Goal: Task Accomplishment & Management: Use online tool/utility

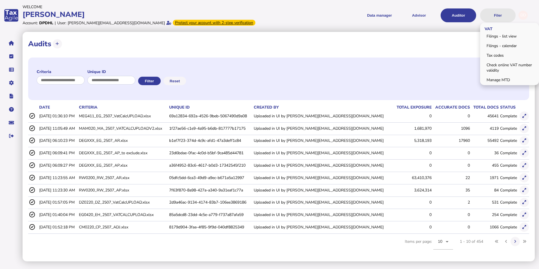
click at [496, 14] on button "Filer" at bounding box center [497, 15] width 35 height 14
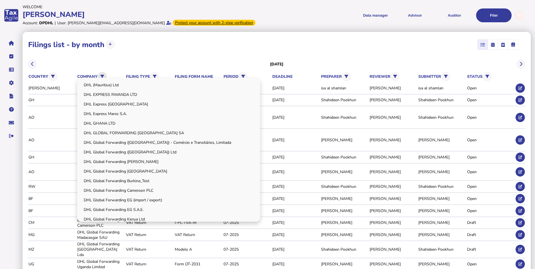
click at [104, 75] on icon at bounding box center [102, 77] width 4 height 4
click at [148, 188] on link "DHL Global Forwarding Cameroon PLC" at bounding box center [168, 190] width 181 height 9
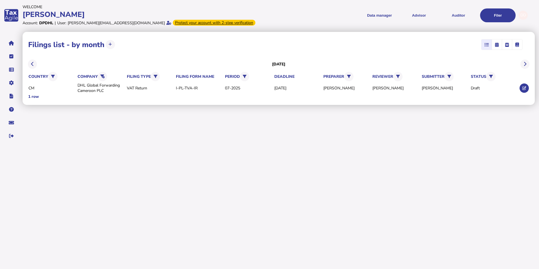
click at [99, 74] on th "company DHL Global Forwarding Cameroon PLC" at bounding box center [101, 77] width 48 height 12
click at [101, 74] on button at bounding box center [102, 76] width 9 height 9
click at [103, 77] on icon at bounding box center [102, 77] width 4 height 4
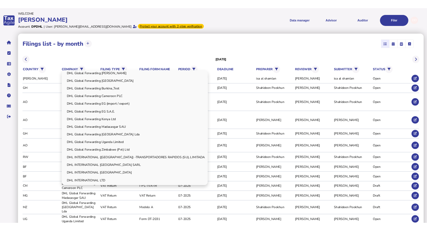
scroll to position [113, 0]
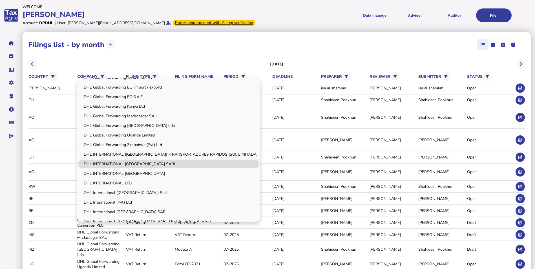
click at [152, 164] on link "DHL INTERNATIONAL [GEOGRAPHIC_DATA] SARL" at bounding box center [168, 163] width 181 height 9
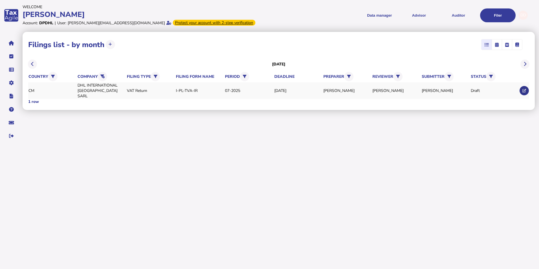
click at [522, 89] on icon at bounding box center [524, 91] width 4 height 4
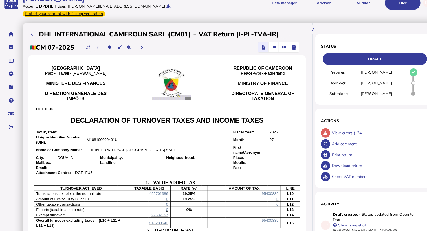
scroll to position [28, 0]
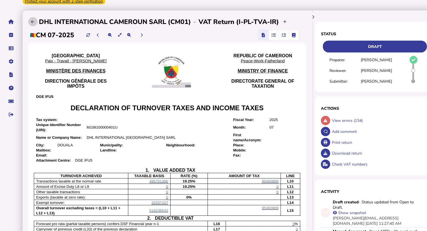
click at [34, 20] on icon at bounding box center [32, 22] width 3 height 4
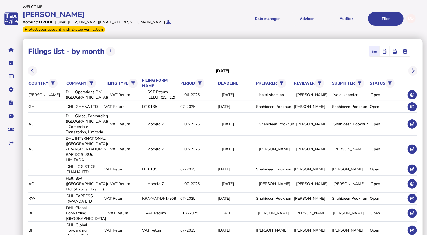
click at [147, 46] on div "**********" at bounding box center [222, 51] width 388 height 14
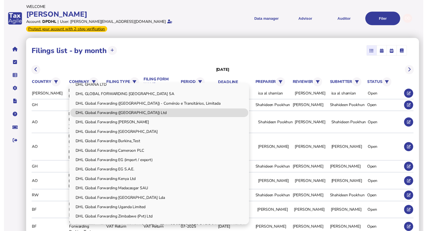
scroll to position [56, 0]
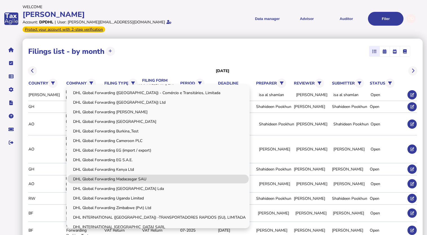
click at [139, 175] on link "DHL Global Forwarding Madacasgar SAU" at bounding box center [157, 179] width 181 height 9
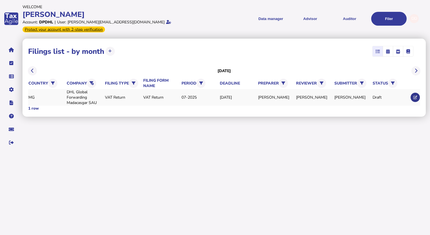
click at [414, 96] on icon at bounding box center [416, 98] width 4 height 4
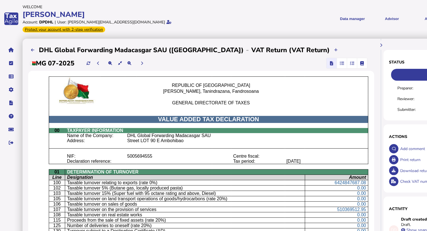
click at [349, 58] on span "button" at bounding box center [351, 63] width 9 height 10
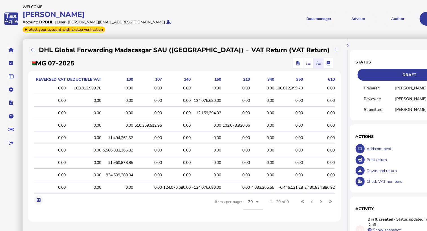
scroll to position [0, 161]
click at [296, 63] on icon "button" at bounding box center [297, 63] width 3 height 0
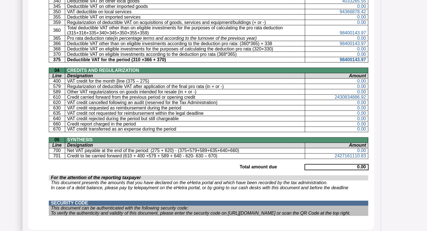
scroll to position [416, 0]
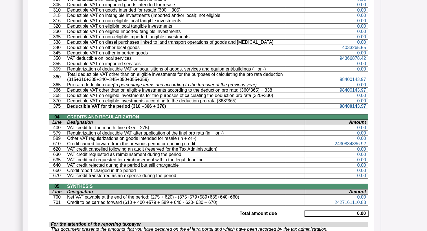
scroll to position [388, 0]
